Goal: Information Seeking & Learning: Compare options

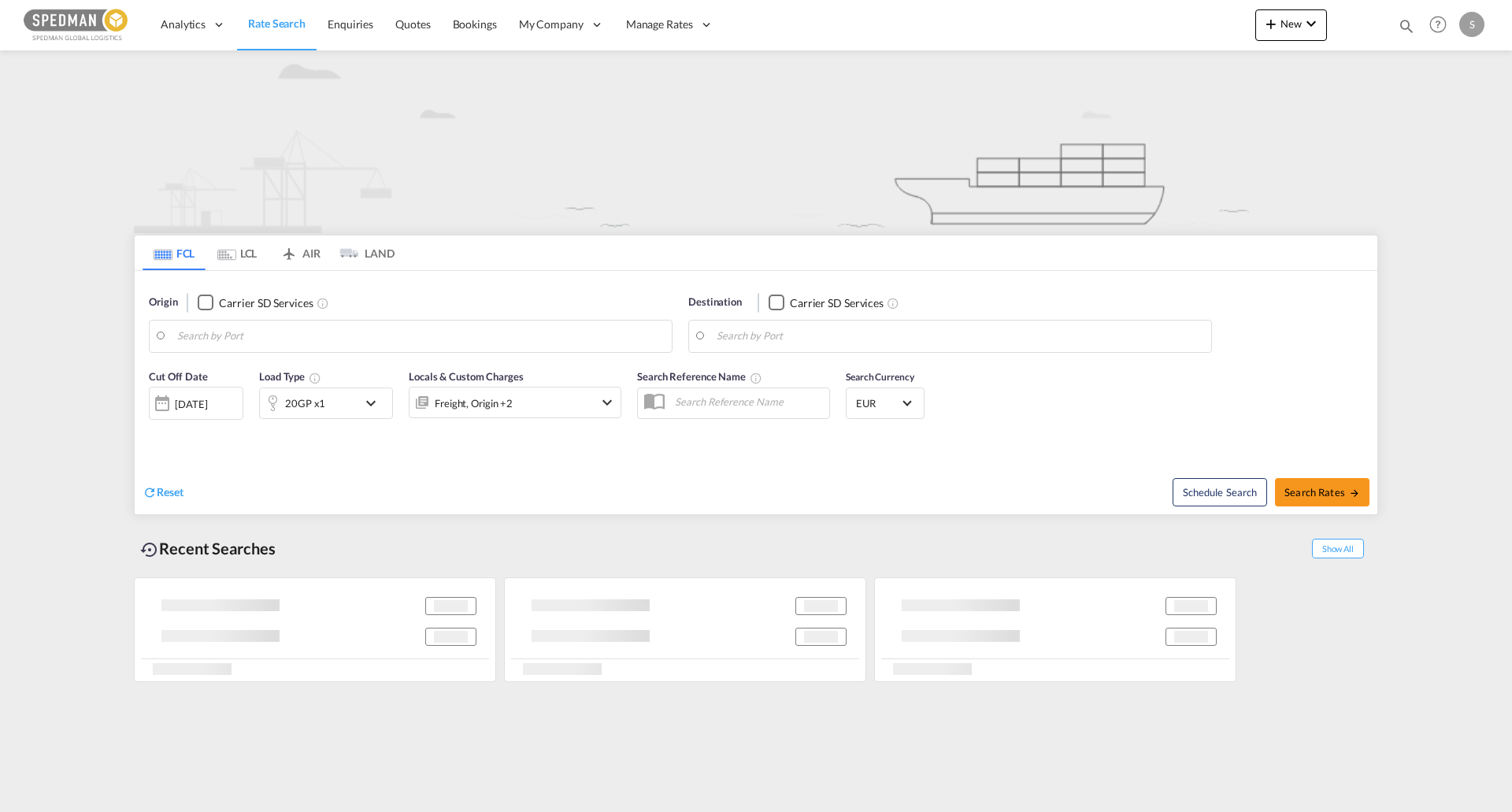
type input "[GEOGRAPHIC_DATA], [GEOGRAPHIC_DATA]"
type input "[PERSON_NAME], PYASU"
